Goal: Navigation & Orientation: Go to known website

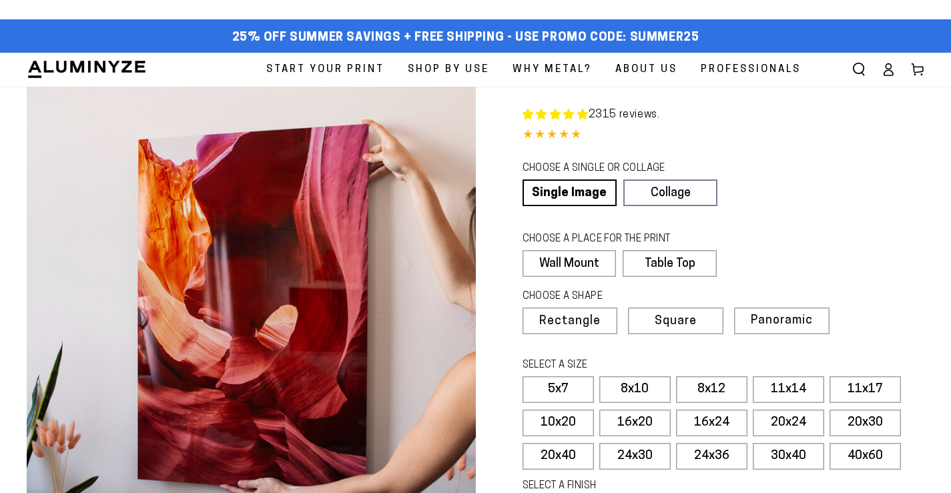
select select "**********"
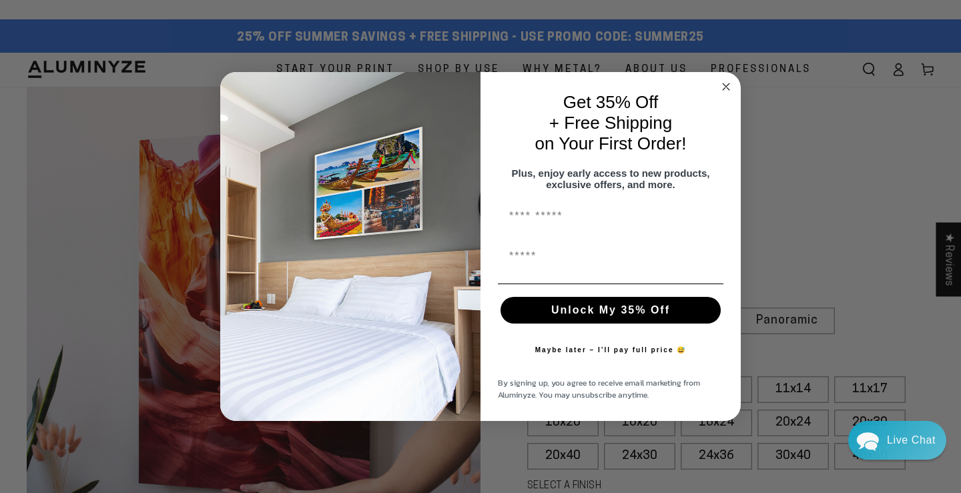
click at [723, 79] on circle "Close dialog" at bounding box center [726, 86] width 15 height 15
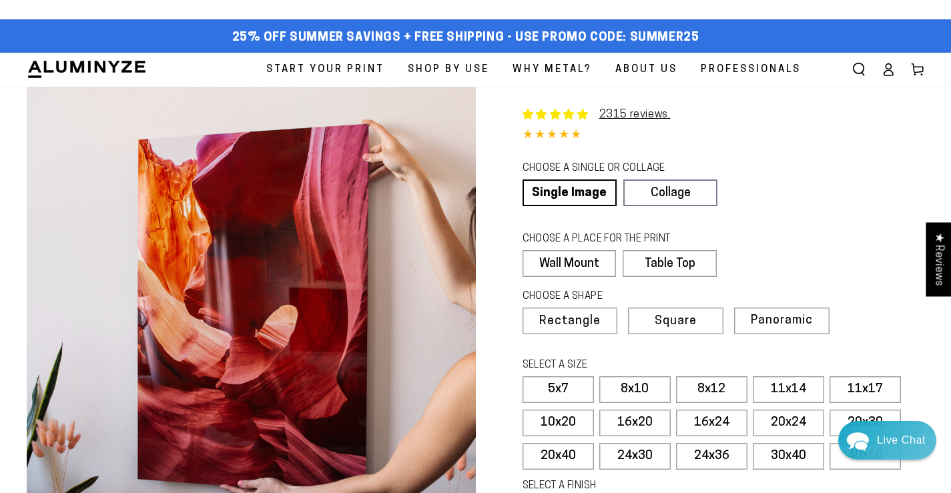
click at [753, 61] on span "Professionals" at bounding box center [751, 70] width 100 height 18
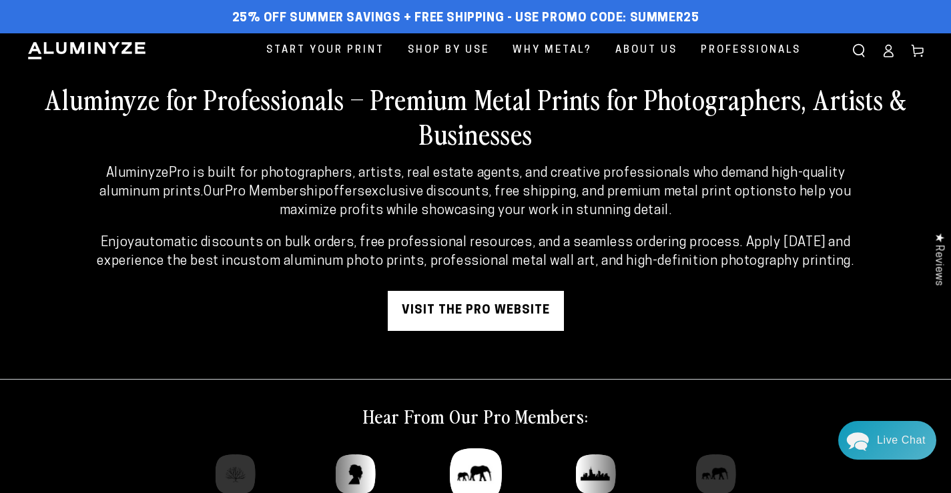
click at [488, 311] on link "visit the pro website" at bounding box center [476, 311] width 176 height 40
